Goal: Navigation & Orientation: Find specific page/section

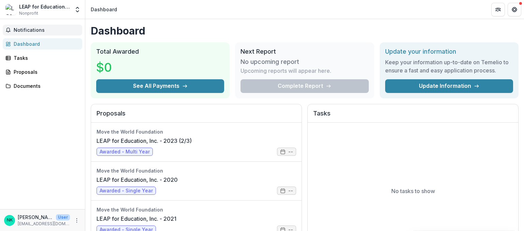
click at [21, 31] on span "Notifications" at bounding box center [47, 30] width 66 height 6
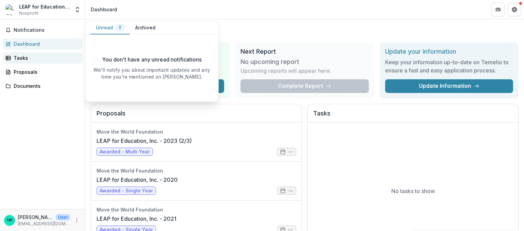
click at [20, 59] on div "Tasks" at bounding box center [45, 57] width 63 height 7
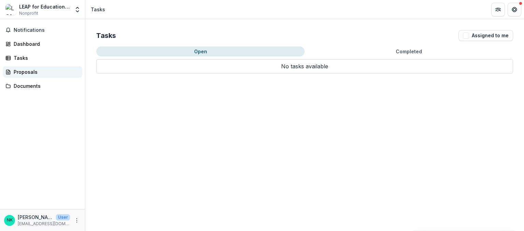
click at [22, 70] on div "Proposals" at bounding box center [45, 71] width 63 height 7
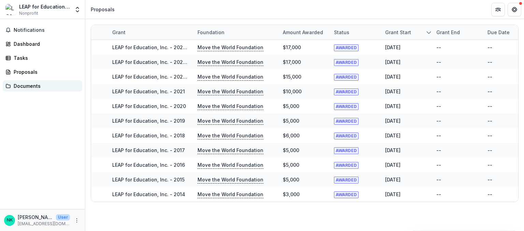
click at [27, 88] on div "Documents" at bounding box center [45, 85] width 63 height 7
